Goal: Check status: Check status

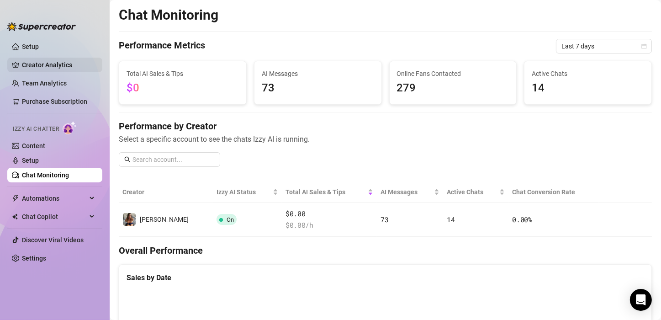
scroll to position [429, 0]
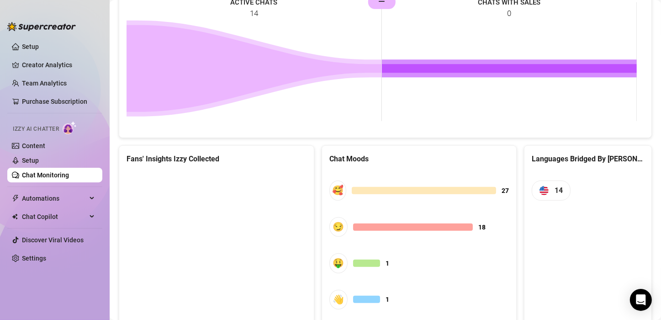
click at [43, 171] on link "Chat Monitoring" at bounding box center [45, 174] width 47 height 7
click at [45, 179] on link "Chat Monitoring" at bounding box center [45, 174] width 47 height 7
click at [49, 174] on link "Chat Monitoring" at bounding box center [45, 174] width 47 height 7
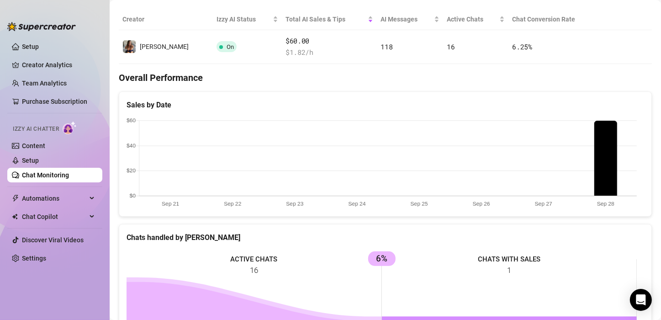
scroll to position [175, 0]
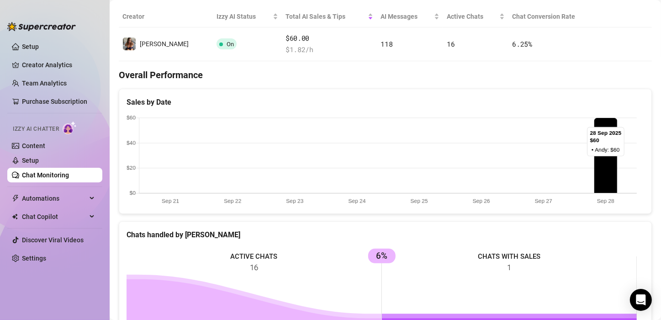
click at [606, 162] on canvas at bounding box center [381, 160] width 510 height 91
